Goal: Information Seeking & Learning: Learn about a topic

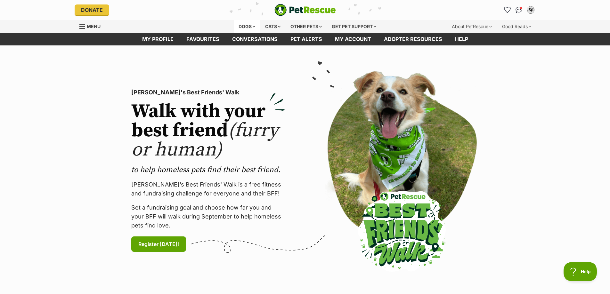
click at [254, 25] on div "Dogs" at bounding box center [247, 26] width 26 height 13
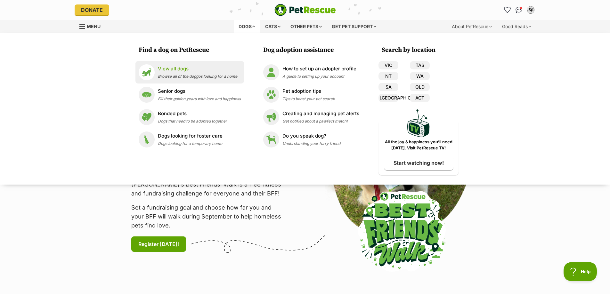
click at [179, 69] on p "View all dogs" at bounding box center [197, 68] width 79 height 7
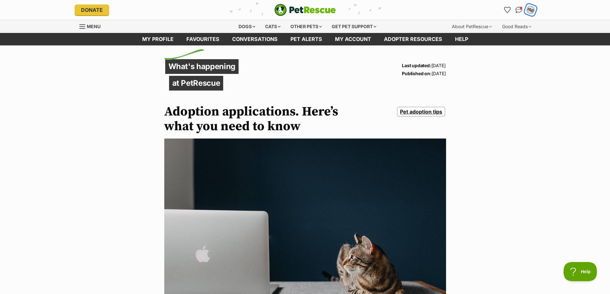
click at [531, 10] on div "DS(D" at bounding box center [531, 10] width 8 height 8
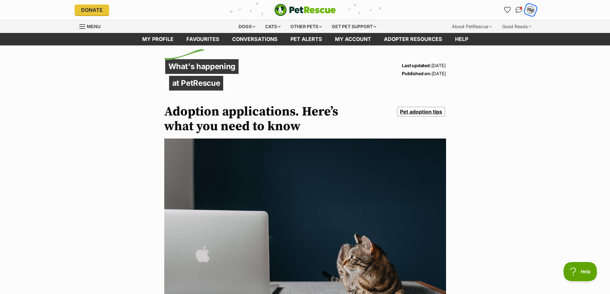
click at [527, 12] on div "DS(D" at bounding box center [531, 10] width 10 height 10
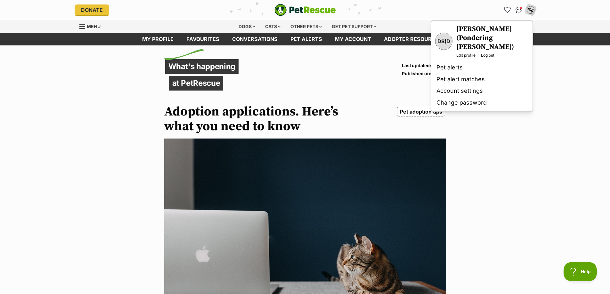
click at [468, 53] on link "Edit profile" at bounding box center [465, 55] width 19 height 5
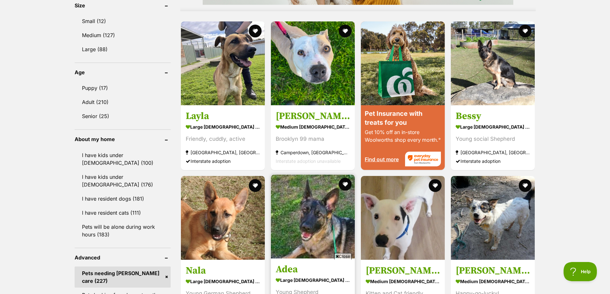
scroll to position [320, 0]
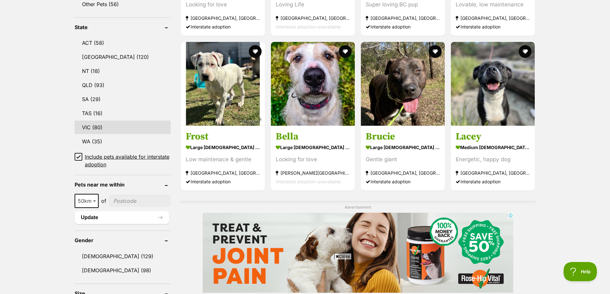
drag, startPoint x: 95, startPoint y: 125, endPoint x: 124, endPoint y: 131, distance: 29.3
click at [95, 125] on link "VIC (80)" at bounding box center [123, 127] width 96 height 13
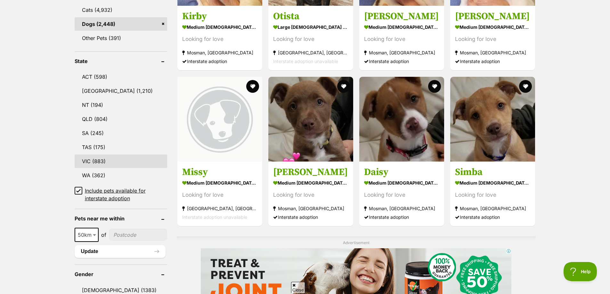
click at [86, 162] on link "VIC (883)" at bounding box center [121, 161] width 93 height 13
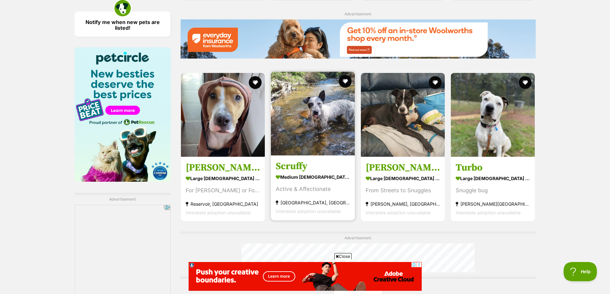
scroll to position [1025, 0]
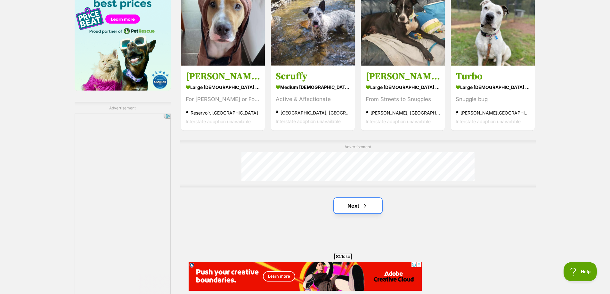
click at [366, 209] on span "Next page" at bounding box center [365, 206] width 6 height 8
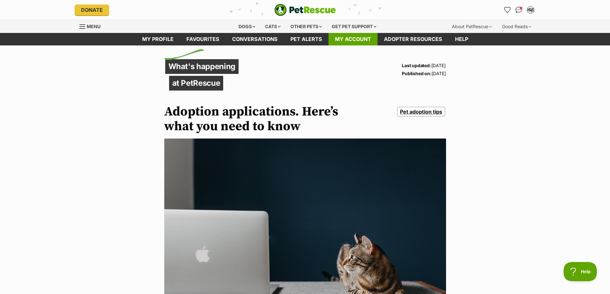
click at [352, 38] on link "My account" at bounding box center [353, 39] width 49 height 12
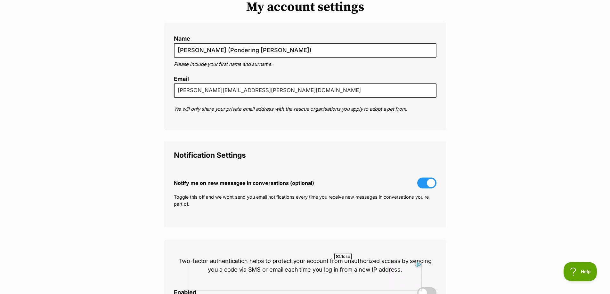
scroll to position [64, 0]
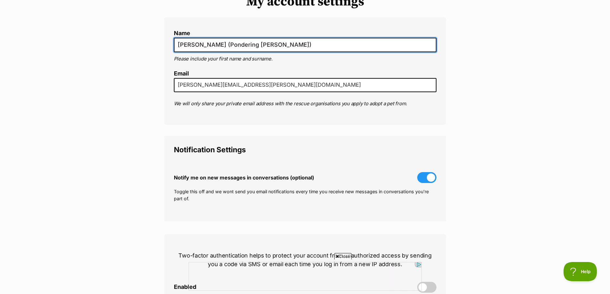
drag, startPoint x: 275, startPoint y: 44, endPoint x: 222, endPoint y: 45, distance: 53.2
click at [222, 45] on input "[PERSON_NAME] (Pondering [PERSON_NAME])" at bounding box center [305, 45] width 263 height 14
click at [188, 45] on input "Dan Summerell" at bounding box center [305, 45] width 263 height 14
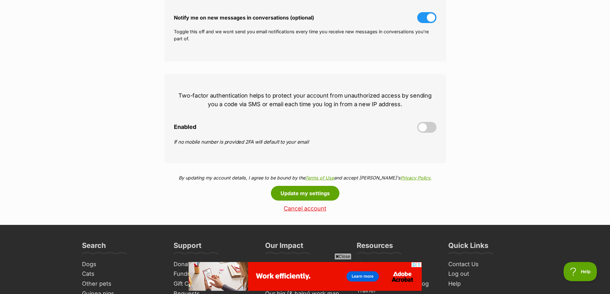
scroll to position [0, 0]
type input "Danny Summerell"
click at [301, 192] on button "Update my settings" at bounding box center [305, 193] width 69 height 15
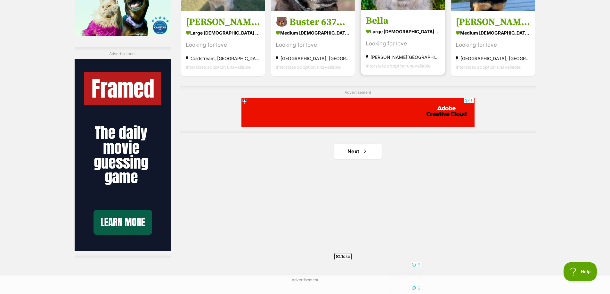
scroll to position [1089, 0]
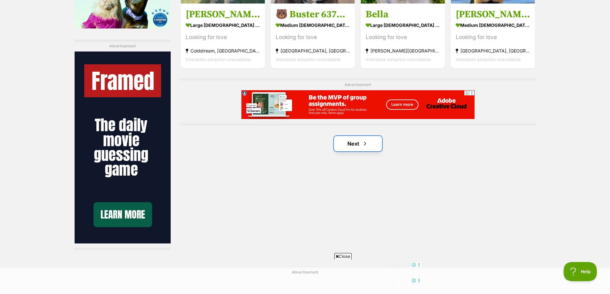
click at [357, 145] on link "Next" at bounding box center [358, 143] width 48 height 15
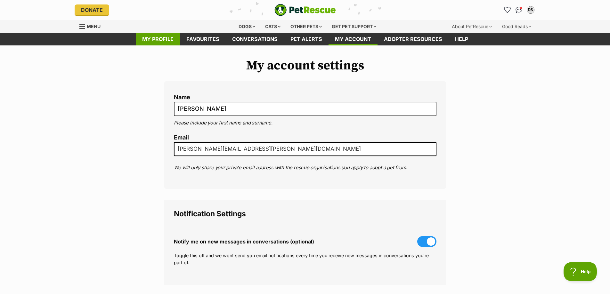
click at [154, 40] on link "My profile" at bounding box center [158, 39] width 44 height 12
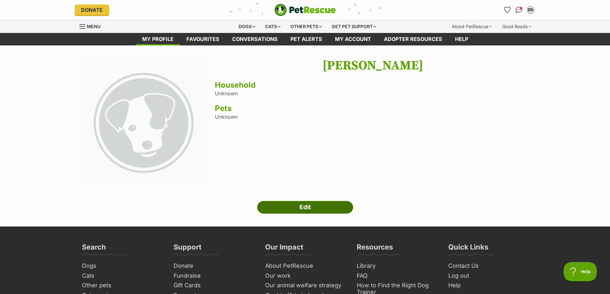
click at [310, 207] on link "Edit" at bounding box center [305, 207] width 96 height 13
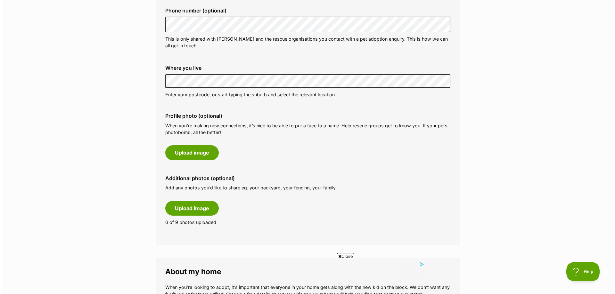
scroll to position [224, 0]
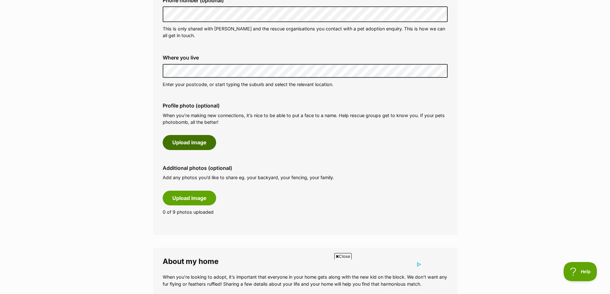
click at [190, 144] on button "Upload image" at bounding box center [189, 142] width 53 height 15
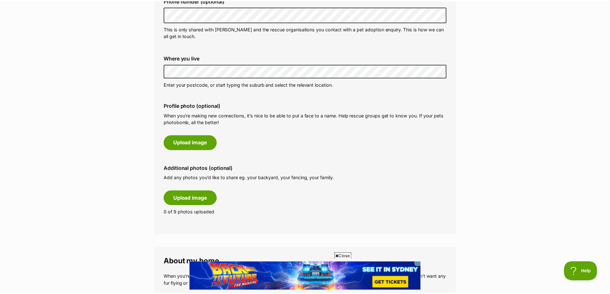
scroll to position [0, 0]
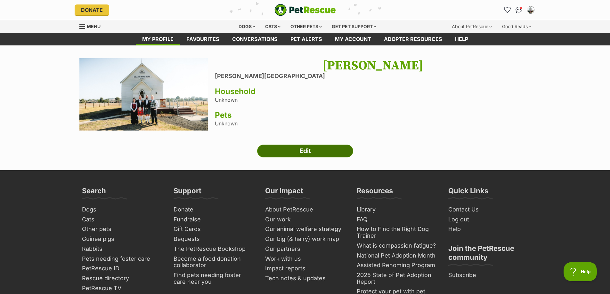
click at [300, 151] on link "Edit" at bounding box center [305, 151] width 96 height 13
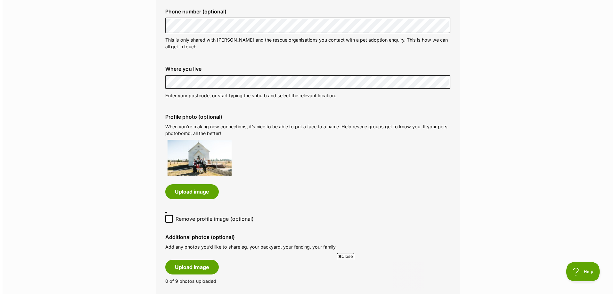
scroll to position [224, 0]
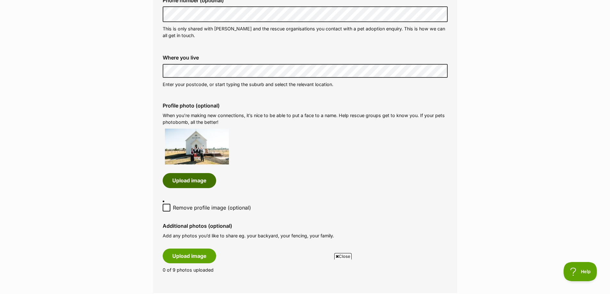
click at [184, 184] on button "Upload image" at bounding box center [189, 180] width 53 height 15
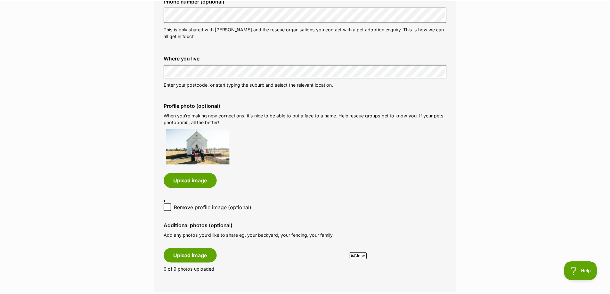
scroll to position [0, 0]
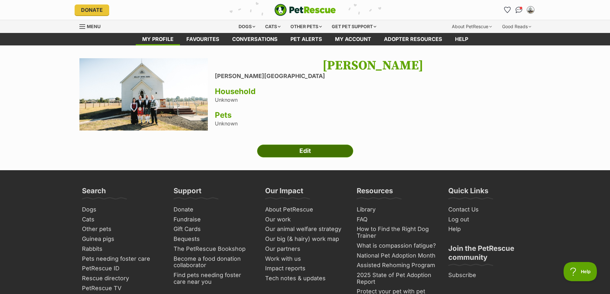
click at [293, 150] on link "Edit" at bounding box center [305, 151] width 96 height 13
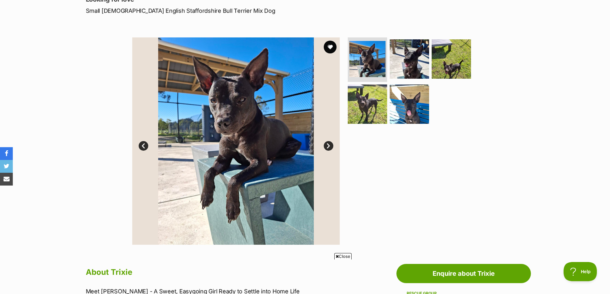
scroll to position [96, 0]
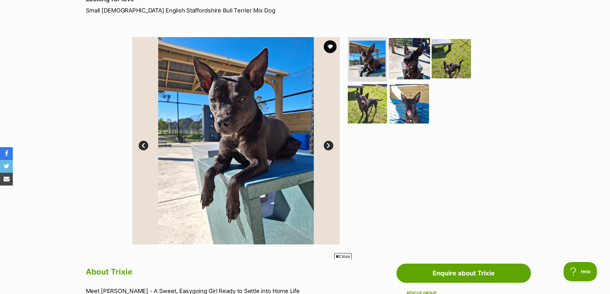
click at [407, 58] on img at bounding box center [409, 58] width 41 height 41
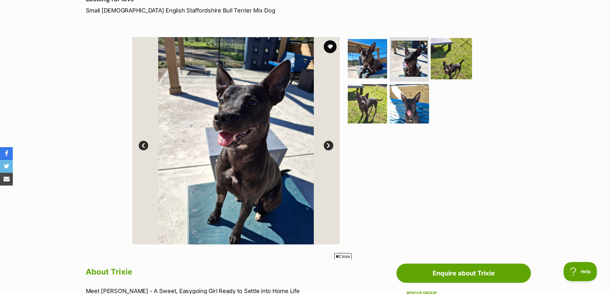
click at [453, 68] on img at bounding box center [451, 58] width 41 height 41
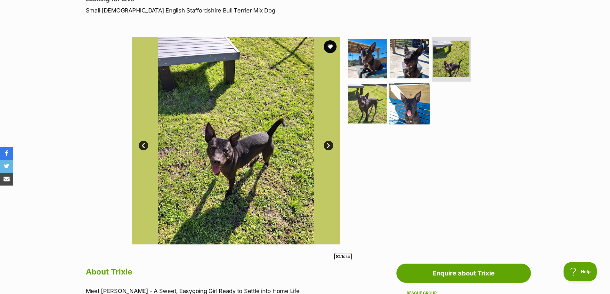
click at [413, 111] on img at bounding box center [409, 103] width 41 height 41
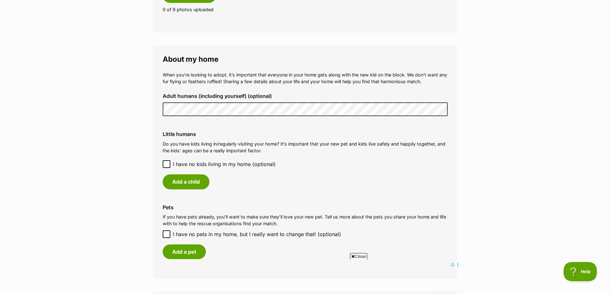
scroll to position [512, 0]
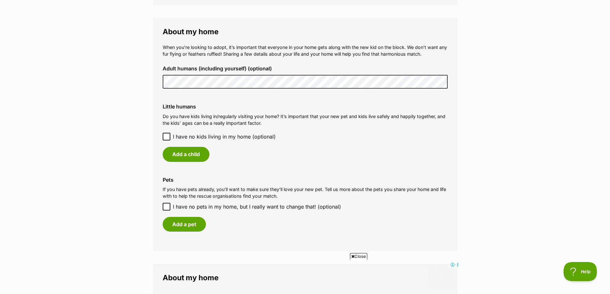
click at [166, 137] on icon at bounding box center [167, 136] width 4 height 3
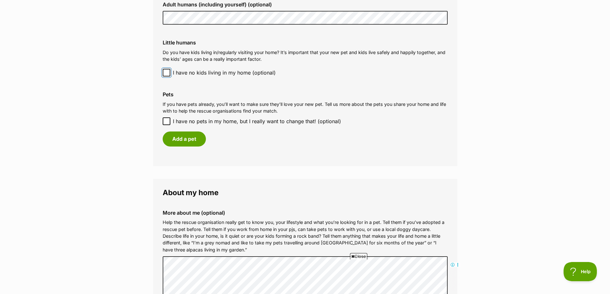
scroll to position [609, 0]
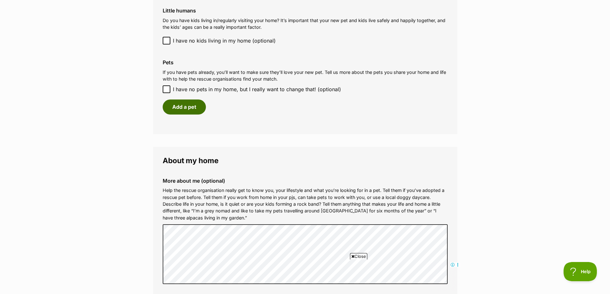
click at [185, 106] on button "Add a pet" at bounding box center [184, 107] width 43 height 15
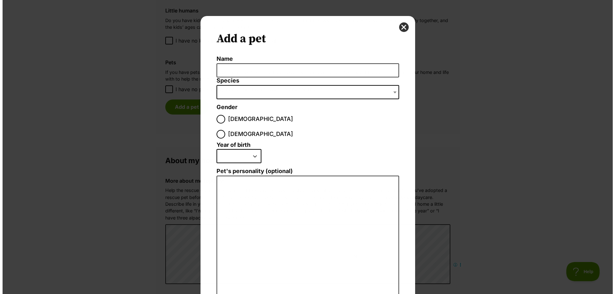
scroll to position [0, 0]
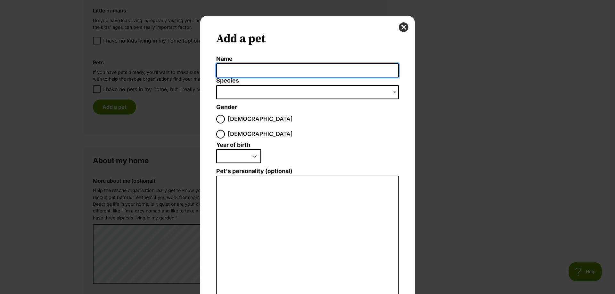
click at [238, 71] on input "Name" at bounding box center [307, 70] width 183 height 14
type input "Fifi"
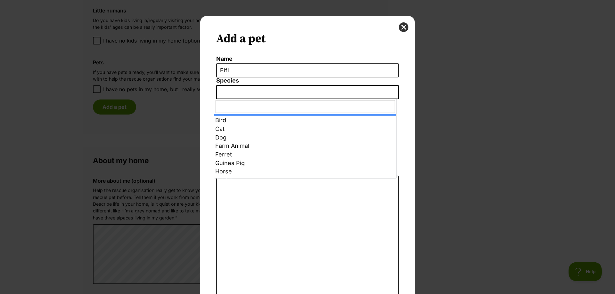
click at [260, 91] on span "Dialog Window - Close (Press escape to close)" at bounding box center [307, 92] width 183 height 14
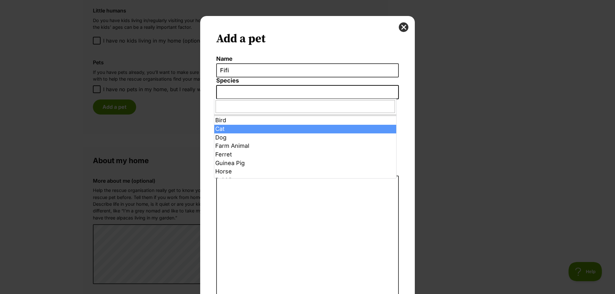
select select "2"
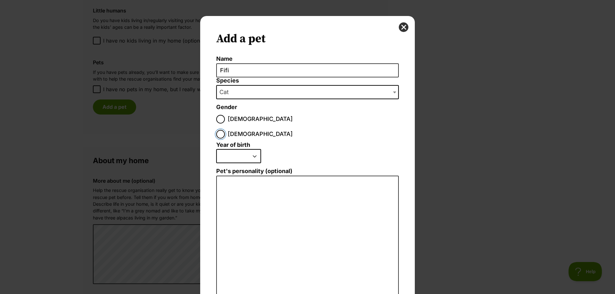
click at [225, 130] on input "Female" at bounding box center [220, 134] width 9 height 9
radio input "true"
click at [255, 149] on select "2025 2024 2023 2022 2021 2020 2019 2018 2017 2016 2015 2014 2013 2012 2011 2010…" at bounding box center [238, 156] width 45 height 14
select select "2015"
click at [216, 149] on select "2025 2024 2023 2022 2021 2020 2019 2018 2017 2016 2015 2014 2013 2012 2011 2010…" at bounding box center [238, 156] width 45 height 14
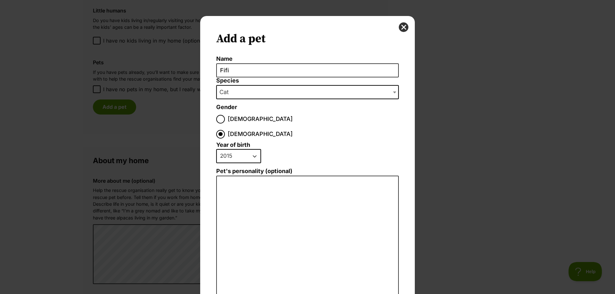
click at [316, 149] on li "2025 2024 2023 2022 2021 2020 2019 2018 2017 2016 2015 2014 2013 2012 2011 2010…" at bounding box center [305, 158] width 179 height 19
click at [268, 190] on textarea "Pet's personality (optional)" at bounding box center [307, 246] width 183 height 140
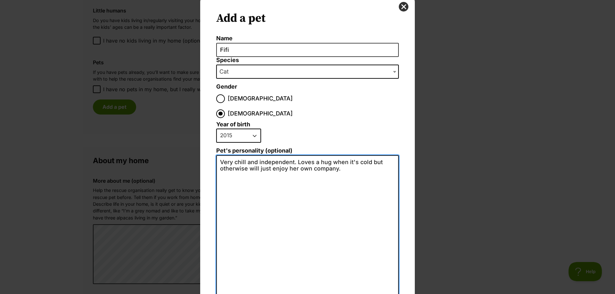
scroll to position [48, 0]
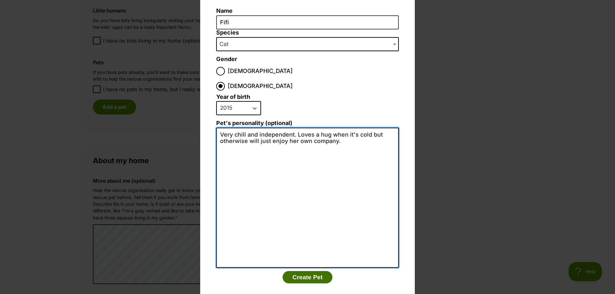
type textarea "Very chill and independent. Loves a hug when it's cold but otherwise will just …"
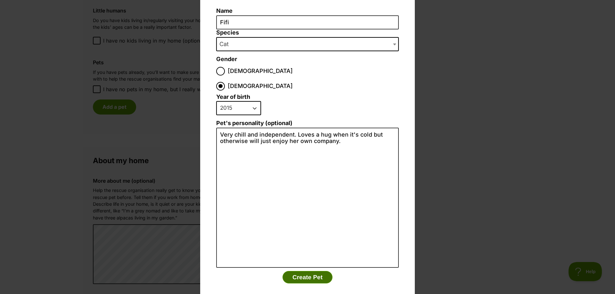
type button "Add Pet"
click at [307, 271] on button "Create Pet" at bounding box center [307, 277] width 50 height 13
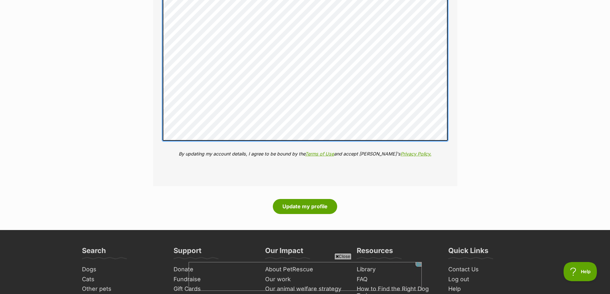
scroll to position [961, 0]
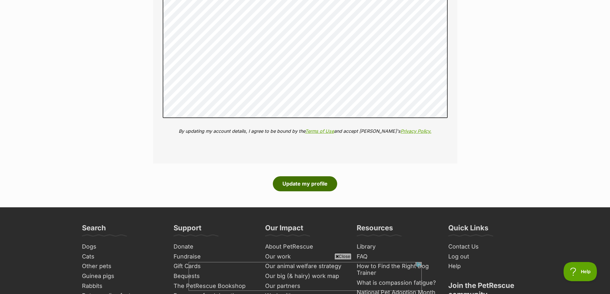
click at [290, 178] on button "Update my profile" at bounding box center [305, 183] width 64 height 15
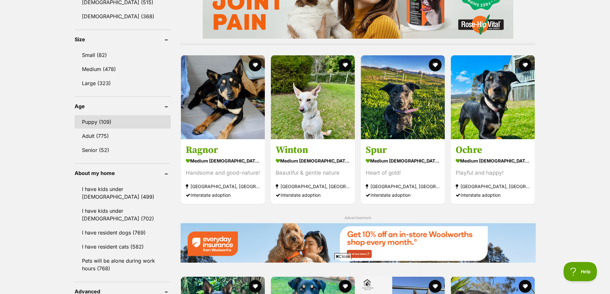
click at [97, 123] on link "Puppy (109)" at bounding box center [123, 121] width 96 height 13
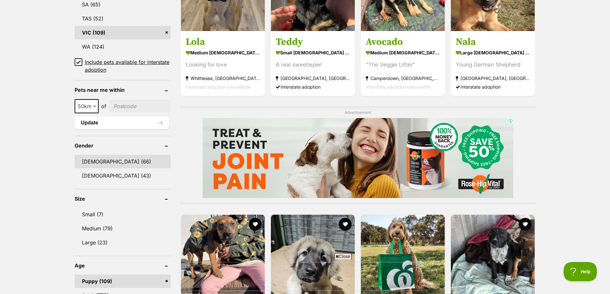
scroll to position [416, 0]
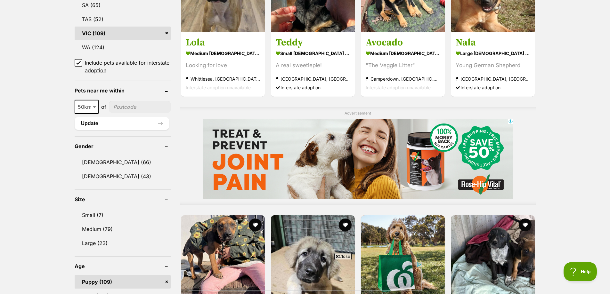
click at [77, 63] on icon at bounding box center [79, 62] width 4 height 3
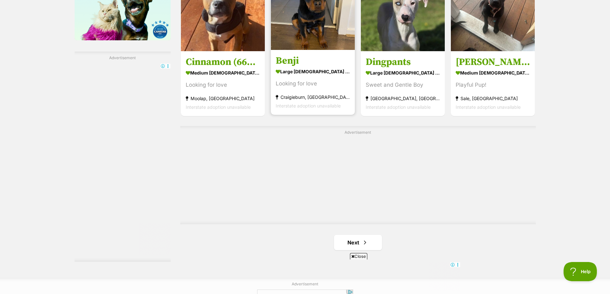
scroll to position [1057, 0]
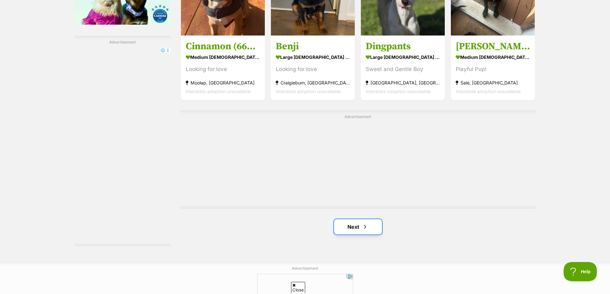
click at [356, 231] on link "Next" at bounding box center [358, 226] width 48 height 15
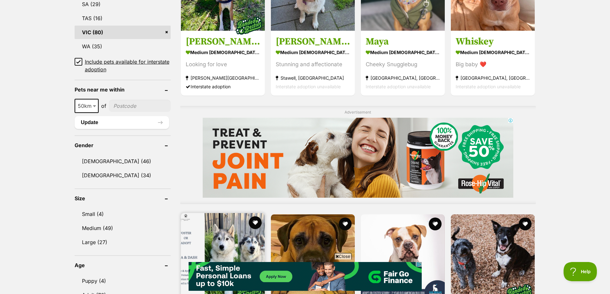
scroll to position [416, 0]
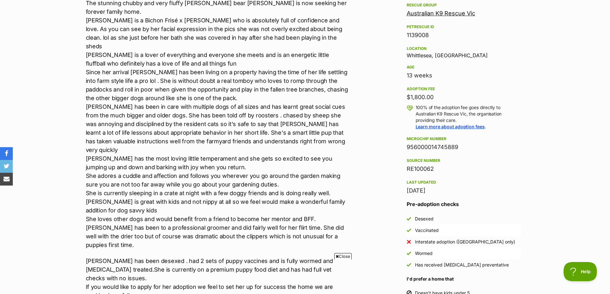
scroll to position [96, 0]
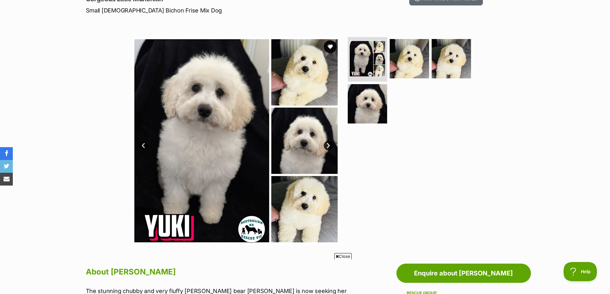
click at [329, 144] on link "Next" at bounding box center [329, 146] width 10 height 10
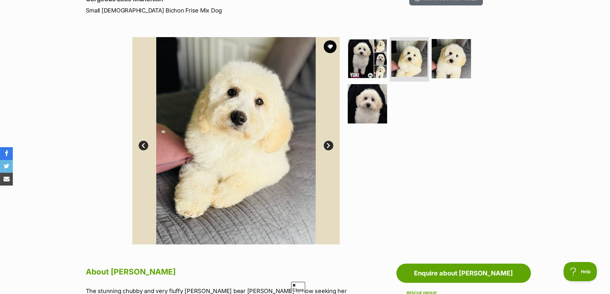
click at [329, 144] on link "Next" at bounding box center [329, 146] width 10 height 10
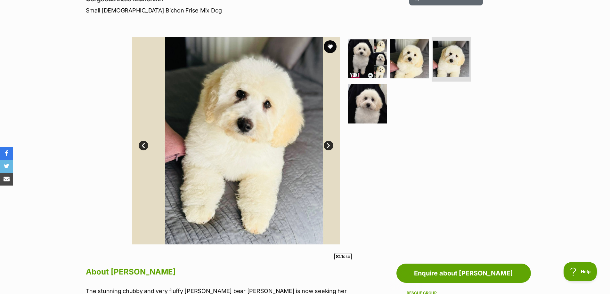
scroll to position [0, 0]
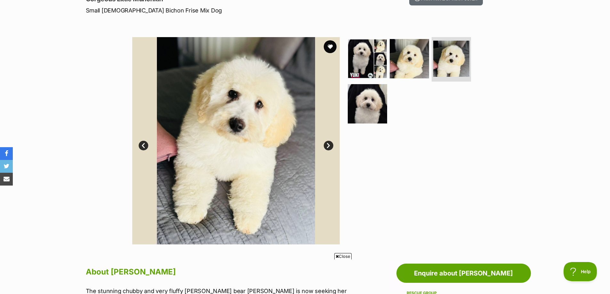
click at [329, 144] on link "Next" at bounding box center [329, 146] width 10 height 10
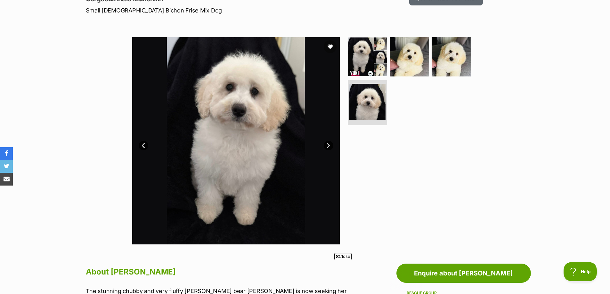
click at [329, 144] on link "Next" at bounding box center [329, 146] width 10 height 10
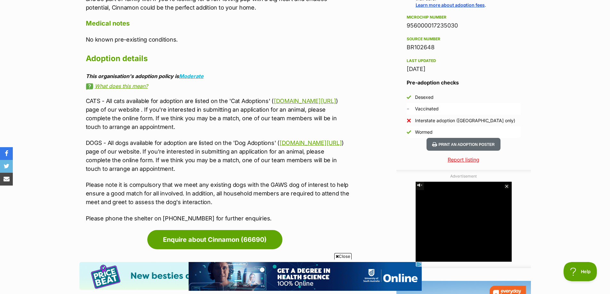
scroll to position [448, 0]
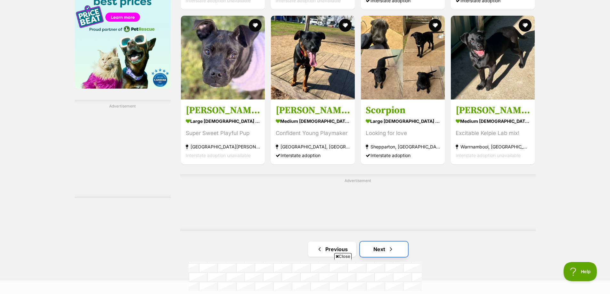
click at [405, 249] on link "Next" at bounding box center [384, 249] width 48 height 15
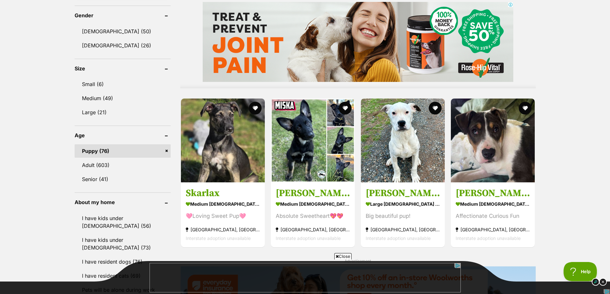
scroll to position [576, 0]
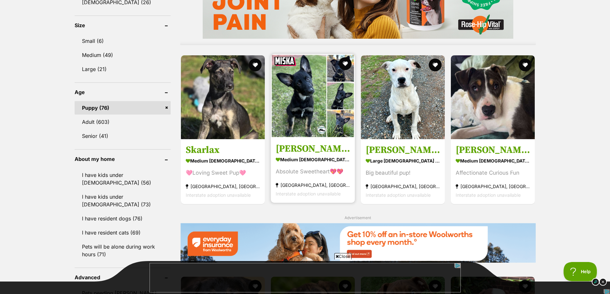
drag, startPoint x: 282, startPoint y: 152, endPoint x: 290, endPoint y: 154, distance: 7.7
click at [290, 154] on h3 "[PERSON_NAME]" at bounding box center [313, 149] width 74 height 12
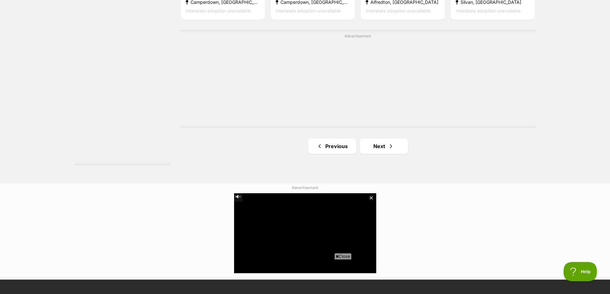
scroll to position [1149, 0]
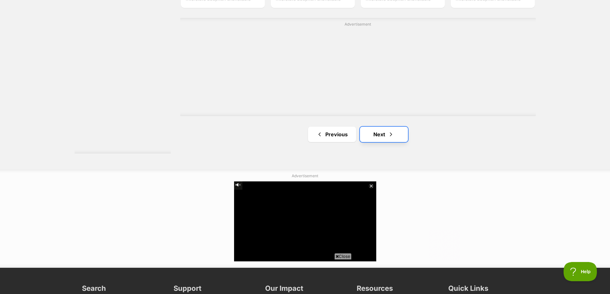
click at [397, 133] on link "Next" at bounding box center [384, 134] width 48 height 15
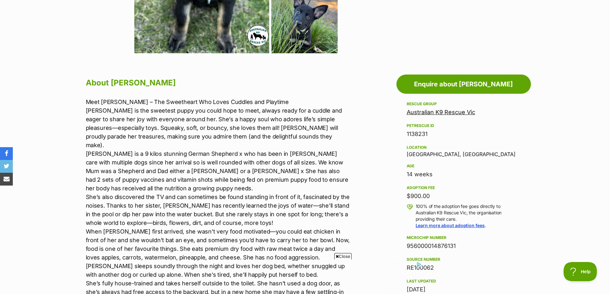
scroll to position [59, 0]
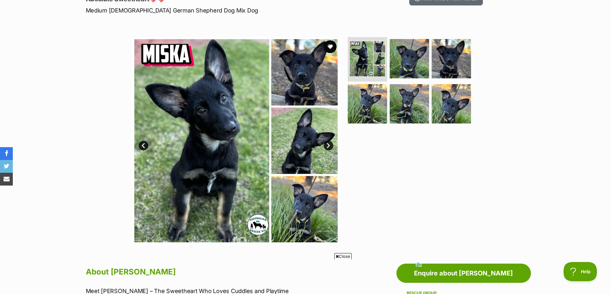
click at [328, 146] on link "Next" at bounding box center [329, 146] width 10 height 10
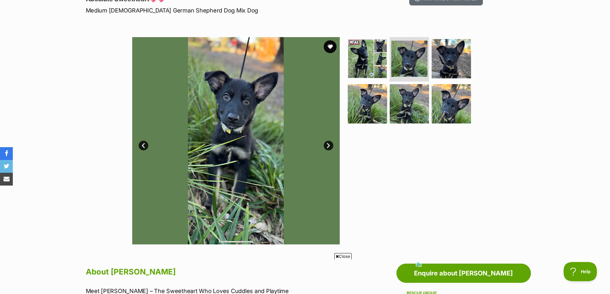
click at [328, 145] on link "Next" at bounding box center [329, 146] width 10 height 10
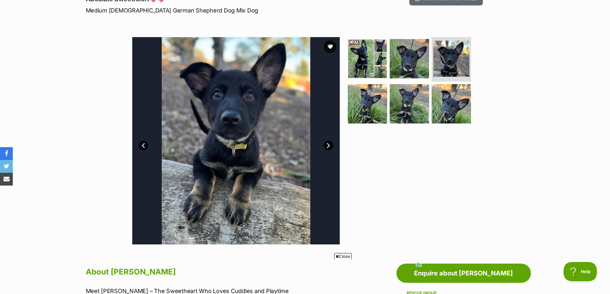
click at [328, 145] on link "Next" at bounding box center [329, 146] width 10 height 10
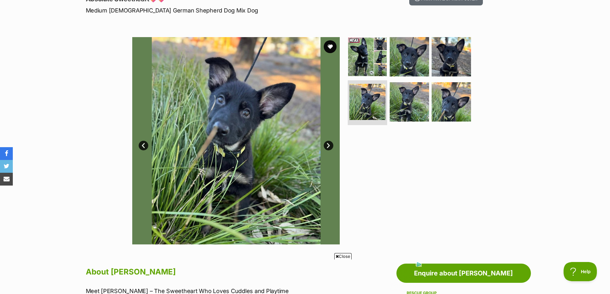
click at [328, 145] on link "Next" at bounding box center [329, 146] width 10 height 10
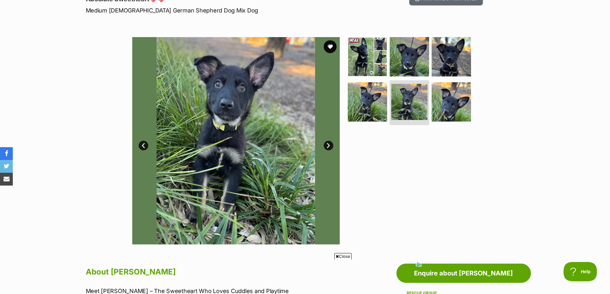
scroll to position [0, 0]
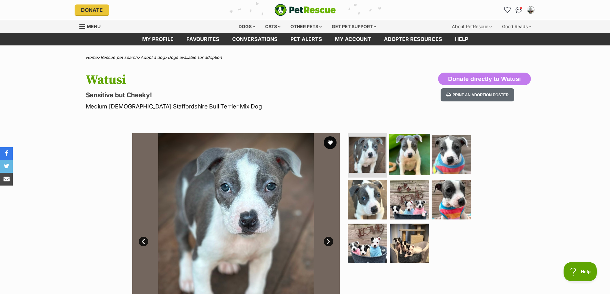
click at [414, 160] on img at bounding box center [409, 154] width 41 height 41
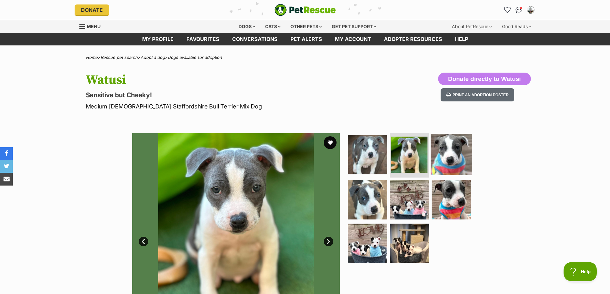
click at [449, 154] on img at bounding box center [451, 154] width 41 height 41
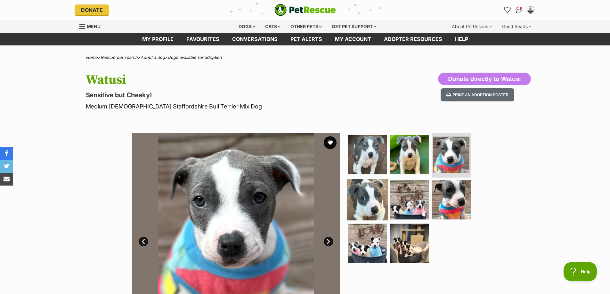
click at [361, 203] on img at bounding box center [367, 199] width 41 height 41
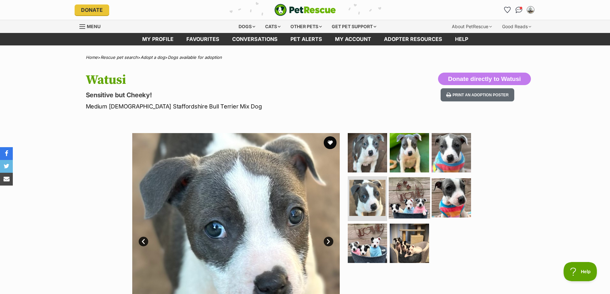
click at [412, 203] on img at bounding box center [409, 197] width 41 height 41
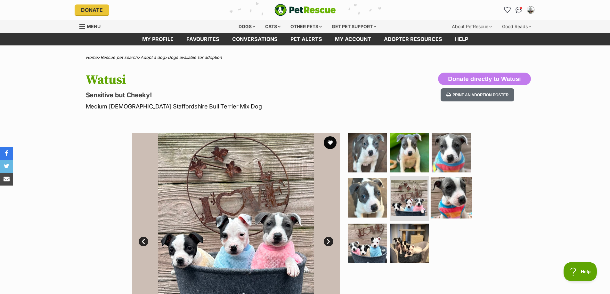
click at [452, 204] on img at bounding box center [451, 197] width 41 height 41
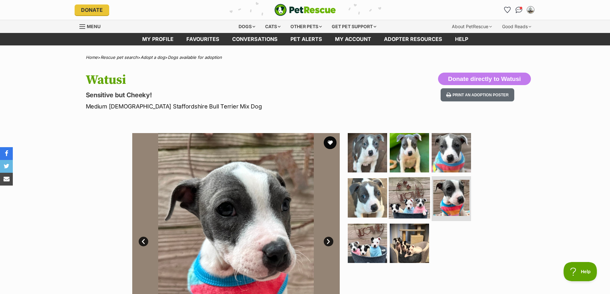
click at [404, 194] on img at bounding box center [409, 197] width 41 height 41
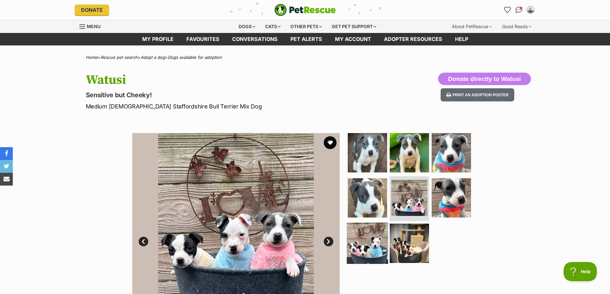
click at [366, 245] on img at bounding box center [367, 243] width 41 height 41
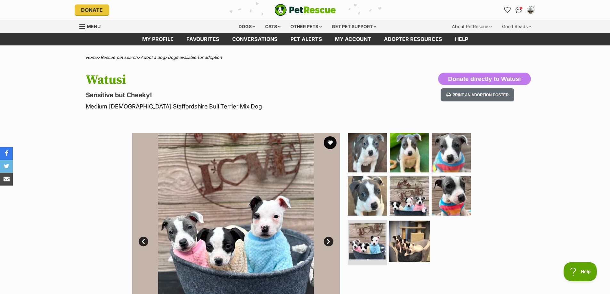
click at [417, 245] on img at bounding box center [409, 241] width 41 height 41
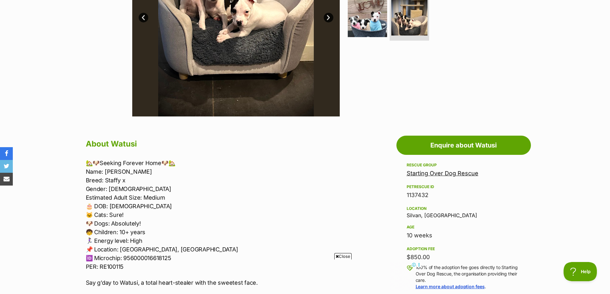
scroll to position [256, 0]
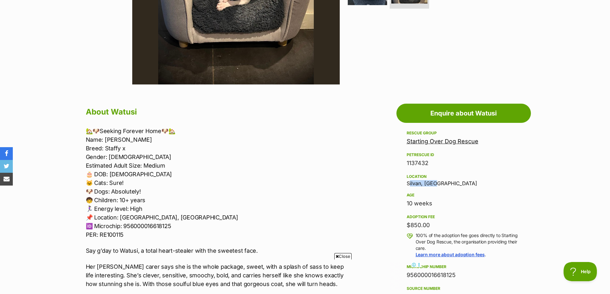
drag, startPoint x: 406, startPoint y: 182, endPoint x: 432, endPoint y: 180, distance: 26.4
click at [432, 180] on aside "Rescue group Starting Over Dog Rescue PetRescue ID 1137432 Location Silvan, VIC…" at bounding box center [464, 258] width 135 height 258
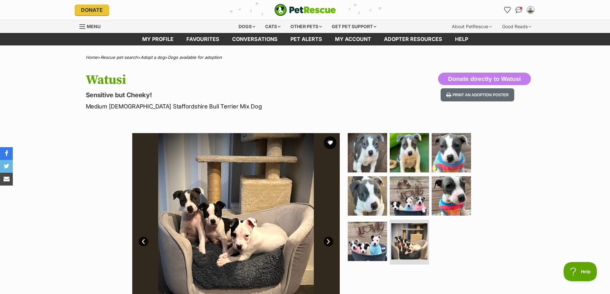
scroll to position [0, 0]
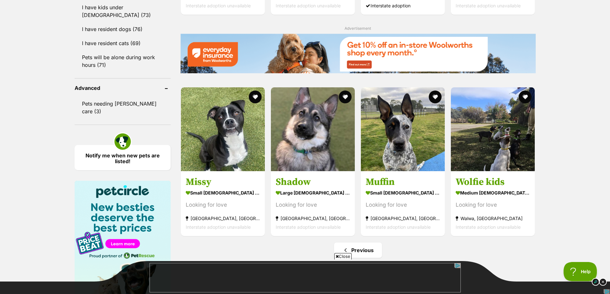
scroll to position [801, 0]
